Goal: Find specific page/section

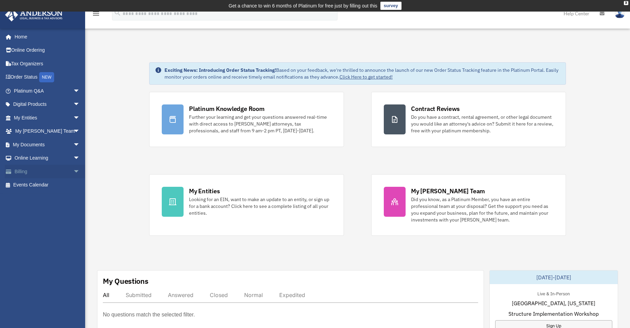
click at [73, 172] on span "arrow_drop_down" at bounding box center [80, 172] width 14 height 14
click at [73, 144] on span "arrow_drop_down" at bounding box center [80, 145] width 14 height 14
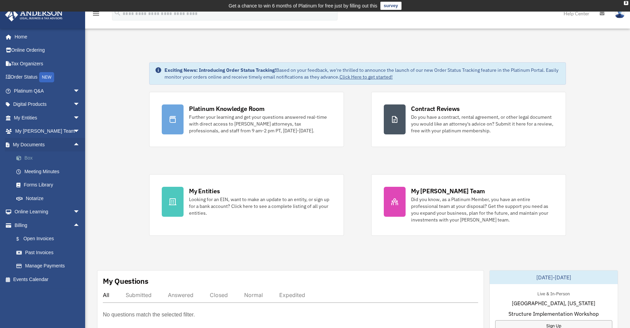
click at [29, 157] on link "Box" at bounding box center [50, 158] width 81 height 14
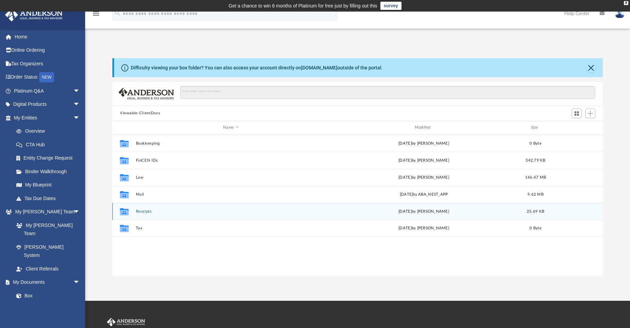
scroll to position [150, 485]
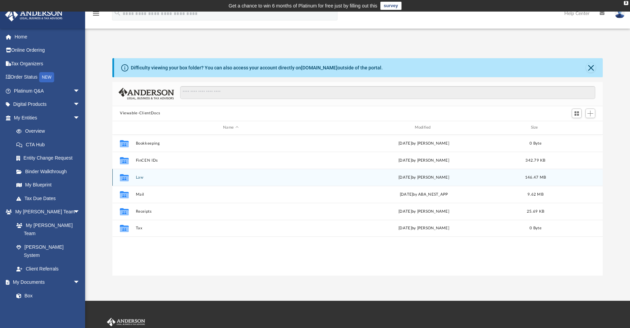
click at [137, 179] on button "Law" at bounding box center [231, 177] width 190 height 4
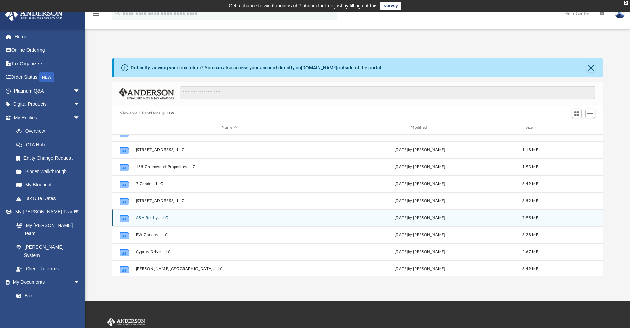
scroll to position [0, 0]
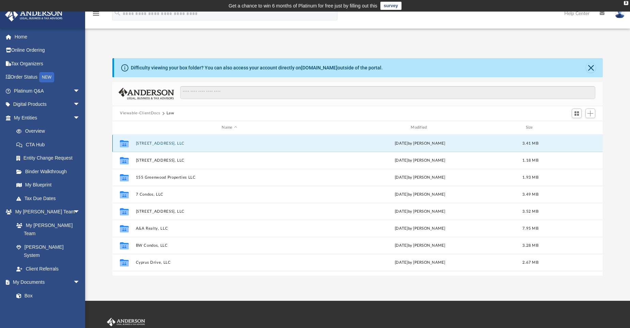
click at [166, 143] on button "126 Franklin Street, LLC" at bounding box center [230, 143] width 188 height 4
